Goal: Task Accomplishment & Management: Manage account settings

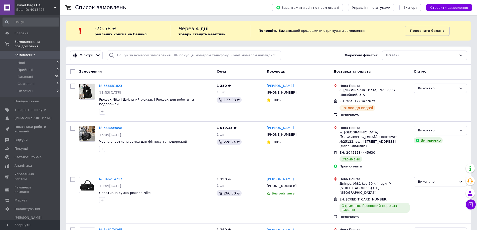
click at [106, 29] on span "-70.58 ₴" at bounding box center [106, 29] width 22 height 6
click at [21, 216] on span "[PERSON_NAME] та рахунки Prom мікс 1 000" at bounding box center [31, 223] width 32 height 14
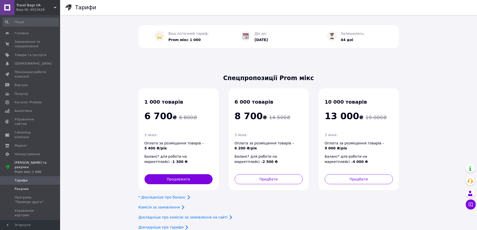
click at [24, 187] on span "Рахунки" at bounding box center [22, 189] width 14 height 5
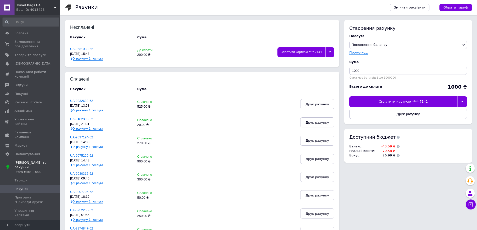
click at [85, 59] on span "У рахунку 1 послуга" at bounding box center [88, 59] width 30 height 4
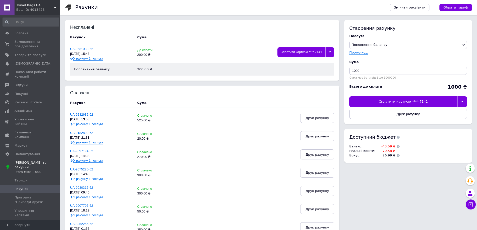
click at [85, 59] on span "У рахунку 1 послуга" at bounding box center [88, 59] width 30 height 4
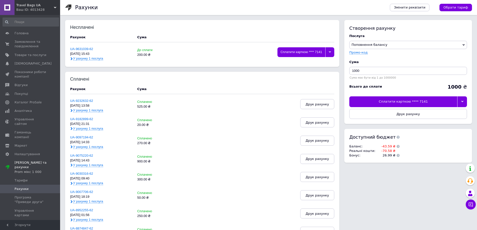
click at [331, 54] on div at bounding box center [329, 52] width 9 height 10
click at [280, 55] on div "Сплатити карткою **** 7141" at bounding box center [301, 52] width 48 height 10
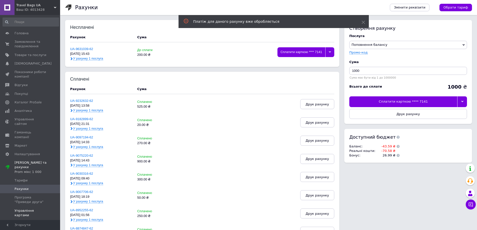
click at [25, 209] on span "Управління картами" at bounding box center [31, 213] width 32 height 9
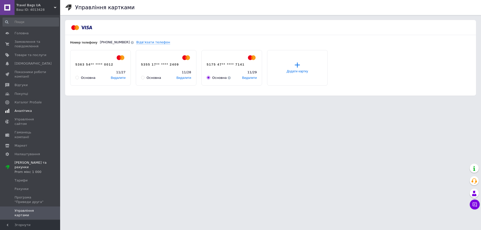
click at [23, 112] on span "Аналітика" at bounding box center [23, 111] width 17 height 5
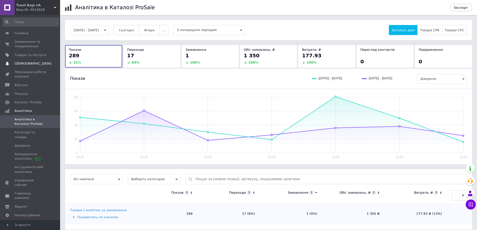
click at [24, 67] on link "Сповіщення 0 0" at bounding box center [31, 63] width 62 height 9
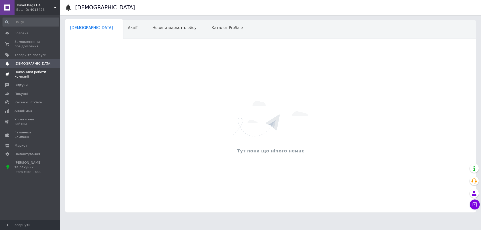
click at [25, 73] on span "Показники роботи компанії" at bounding box center [31, 74] width 32 height 9
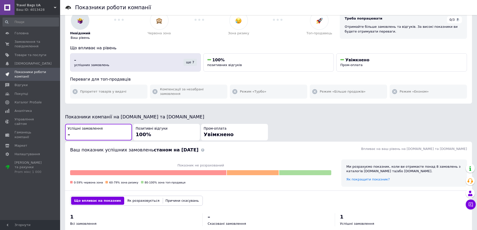
click at [189, 64] on div "ще 7" at bounding box center [190, 62] width 13 height 7
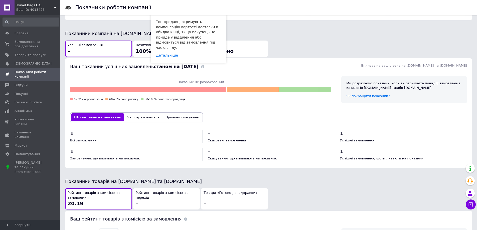
scroll to position [119, 0]
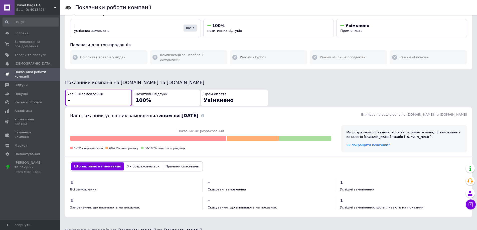
drag, startPoint x: 216, startPoint y: 98, endPoint x: 306, endPoint y: 71, distance: 94.0
click at [306, 71] on div "Показники роботи компанії Ваш рівень на [DOMAIN_NAME] та [DOMAIN_NAME] Дізнатис…" at bounding box center [268, 163] width 417 height 444
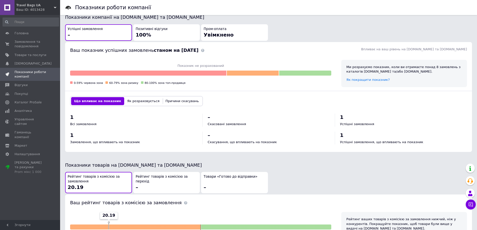
scroll to position [125, 0]
click at [34, 56] on span "Товари та послуги" at bounding box center [31, 55] width 32 height 5
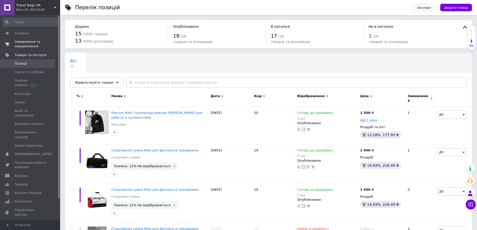
click at [25, 42] on span "Замовлення та повідомлення" at bounding box center [31, 44] width 32 height 9
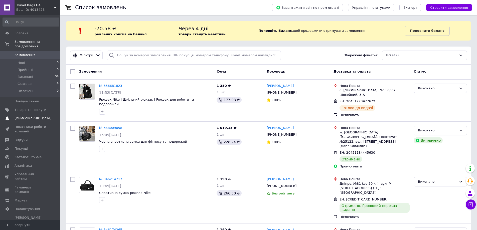
click at [26, 116] on span "[DEMOGRAPHIC_DATA]" at bounding box center [33, 118] width 37 height 5
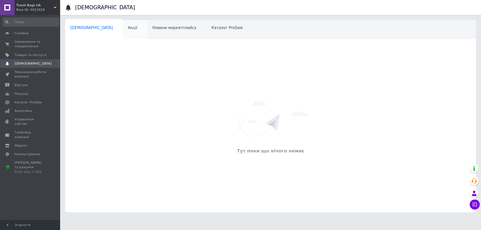
click at [123, 30] on div "Акції 0" at bounding box center [135, 29] width 25 height 19
click at [147, 32] on div "Новини маркетплейсу" at bounding box center [176, 29] width 59 height 19
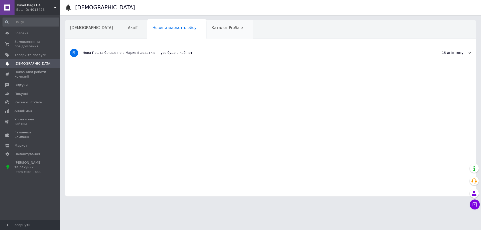
click at [206, 31] on div "Каталог ProSale" at bounding box center [229, 29] width 46 height 19
click at [120, 39] on div "Навчання та заходи" at bounding box center [92, 48] width 55 height 19
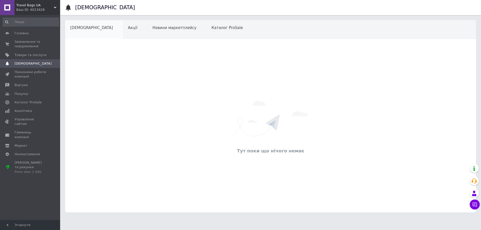
click at [83, 28] on span "[DEMOGRAPHIC_DATA]" at bounding box center [91, 28] width 43 height 5
click at [472, 204] on icon at bounding box center [474, 204] width 5 height 5
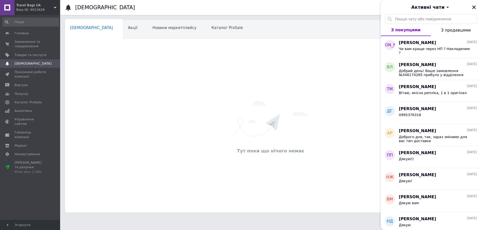
click at [471, 8] on button "Закрити" at bounding box center [474, 7] width 6 height 6
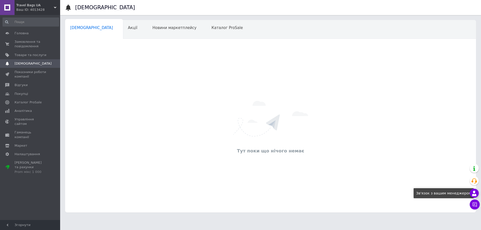
click at [473, 194] on icon at bounding box center [474, 194] width 6 height 6
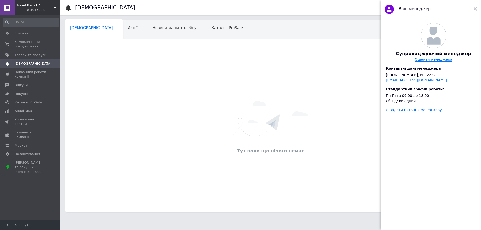
click at [404, 112] on div "Задати питання менеджеру" at bounding box center [415, 110] width 52 height 4
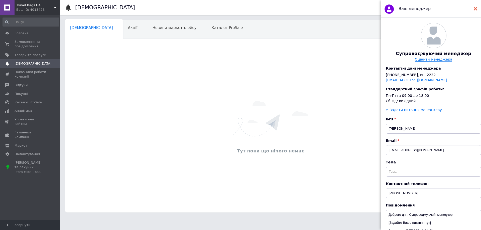
click at [475, 9] on use at bounding box center [476, 9] width 4 height 4
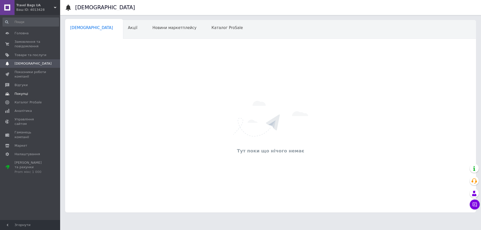
click at [28, 94] on span "Покупці" at bounding box center [31, 94] width 32 height 5
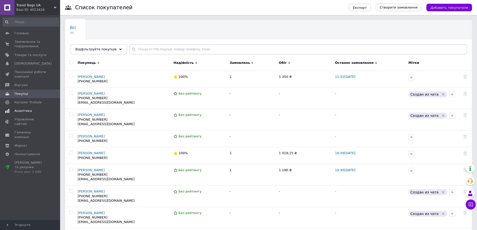
click at [18, 108] on link "Аналітика" at bounding box center [31, 111] width 62 height 9
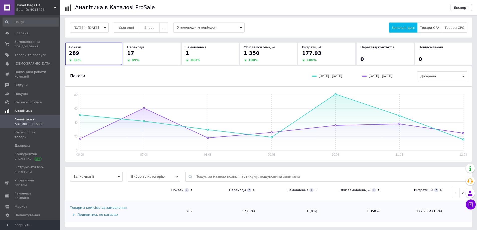
scroll to position [5, 0]
